Goal: Transaction & Acquisition: Purchase product/service

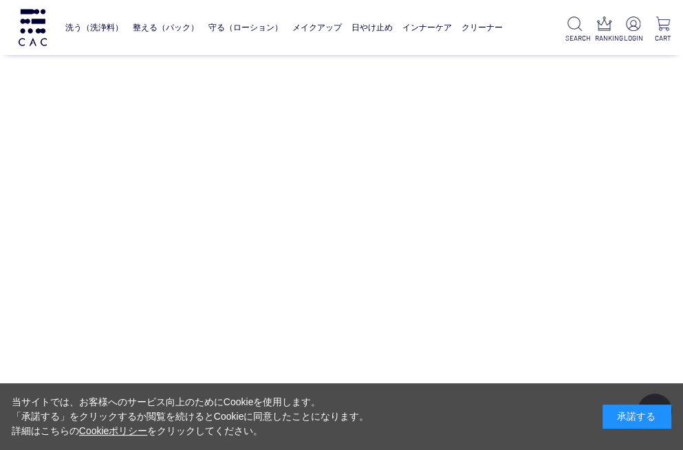
scroll to position [5312, 0]
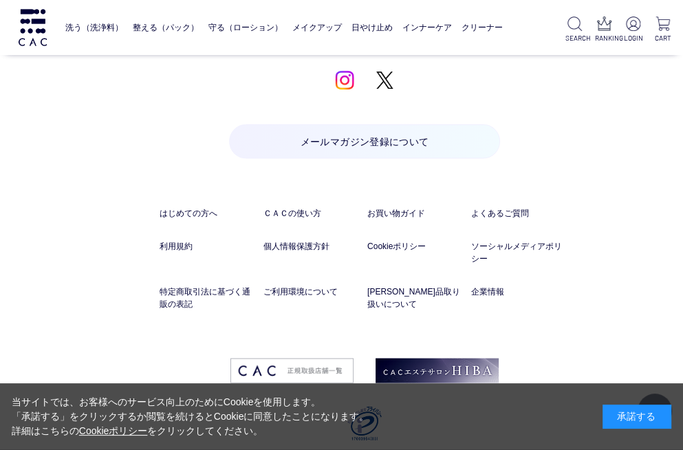
drag, startPoint x: 481, startPoint y: 151, endPoint x: 467, endPoint y: 479, distance: 328.2
click at [478, 285] on link "企業情報" at bounding box center [520, 291] width 98 height 12
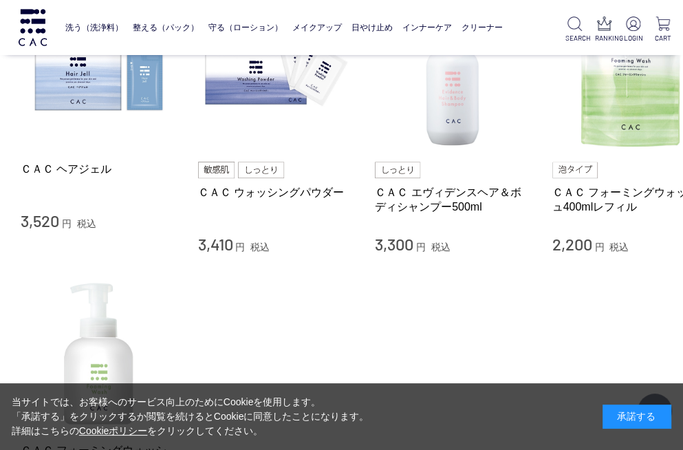
scroll to position [3593, 0]
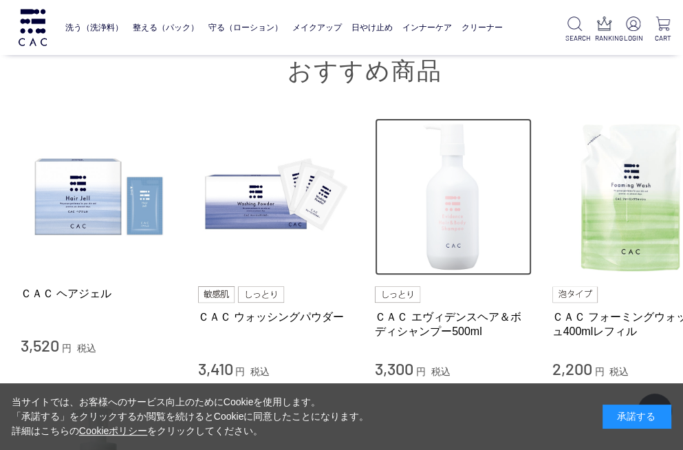
click at [433, 193] on img at bounding box center [453, 196] width 157 height 157
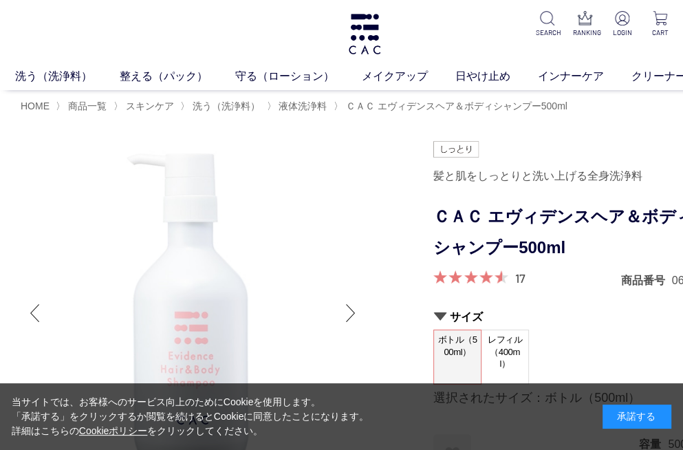
click at [553, 208] on h1 "ＣＡＣ エヴィデンスヘア＆ボディシャンプー500ml" at bounding box center [570, 232] width 275 height 62
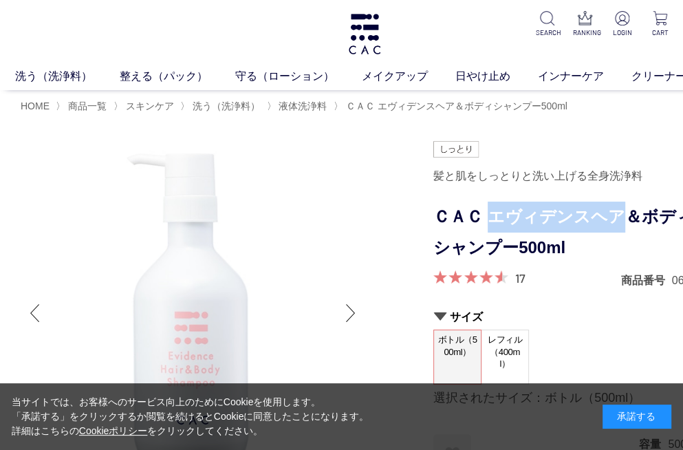
click at [553, 210] on h1 "ＣＡＣ エヴィデンスヘア＆ボディシャンプー500ml" at bounding box center [570, 232] width 275 height 62
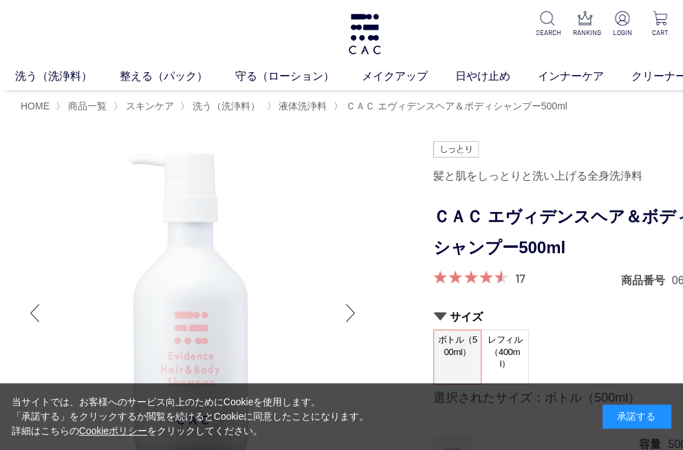
click at [553, 210] on h1 "ＣＡＣ エヴィデンスヘア＆ボディシャンプー500ml" at bounding box center [570, 232] width 275 height 62
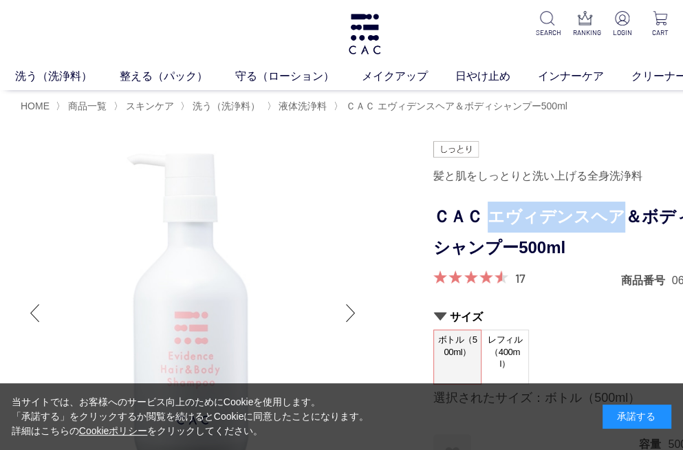
click at [553, 210] on h1 "ＣＡＣ エヴィデンスヘア＆ボディシャンプー500ml" at bounding box center [570, 232] width 275 height 62
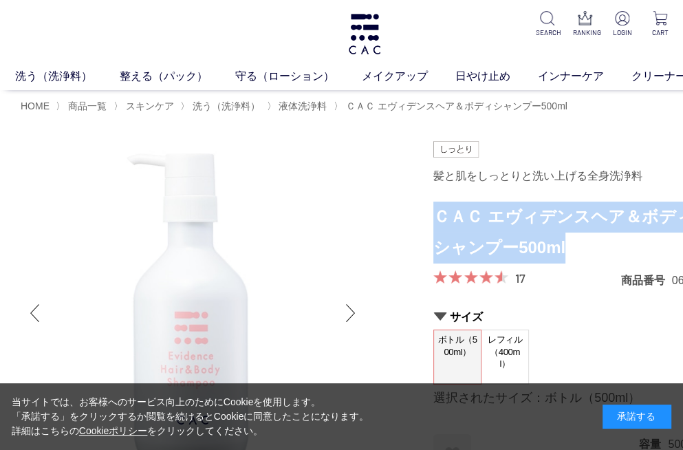
click at [553, 210] on h1 "ＣＡＣ エヴィデンスヘア＆ボディシャンプー500ml" at bounding box center [570, 232] width 275 height 62
copy form "ＣＡＣ エヴィデンスヘア＆ボディシャンプー500ml"
